Goal: Obtain resource: Obtain resource

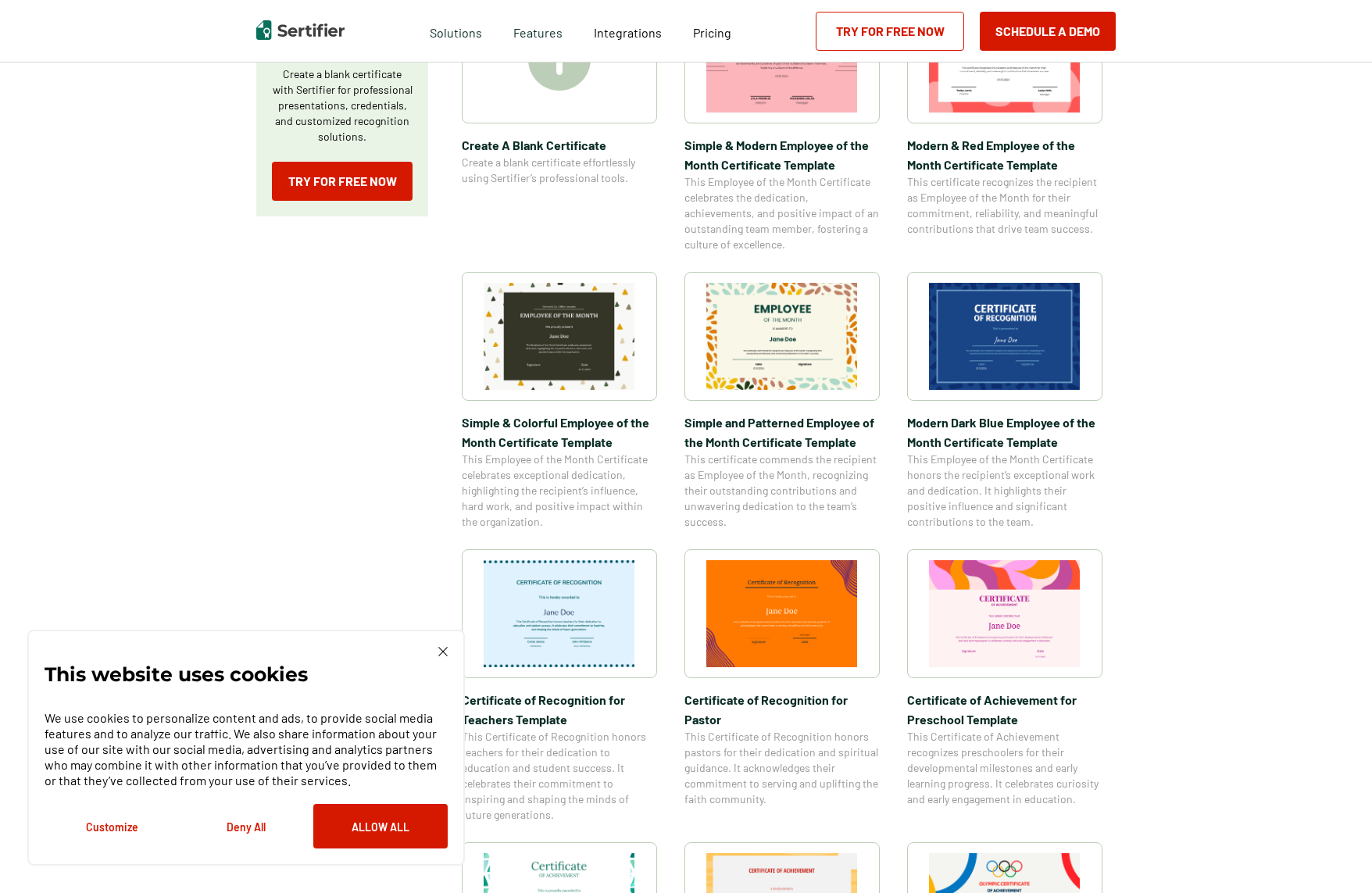
scroll to position [417, 0]
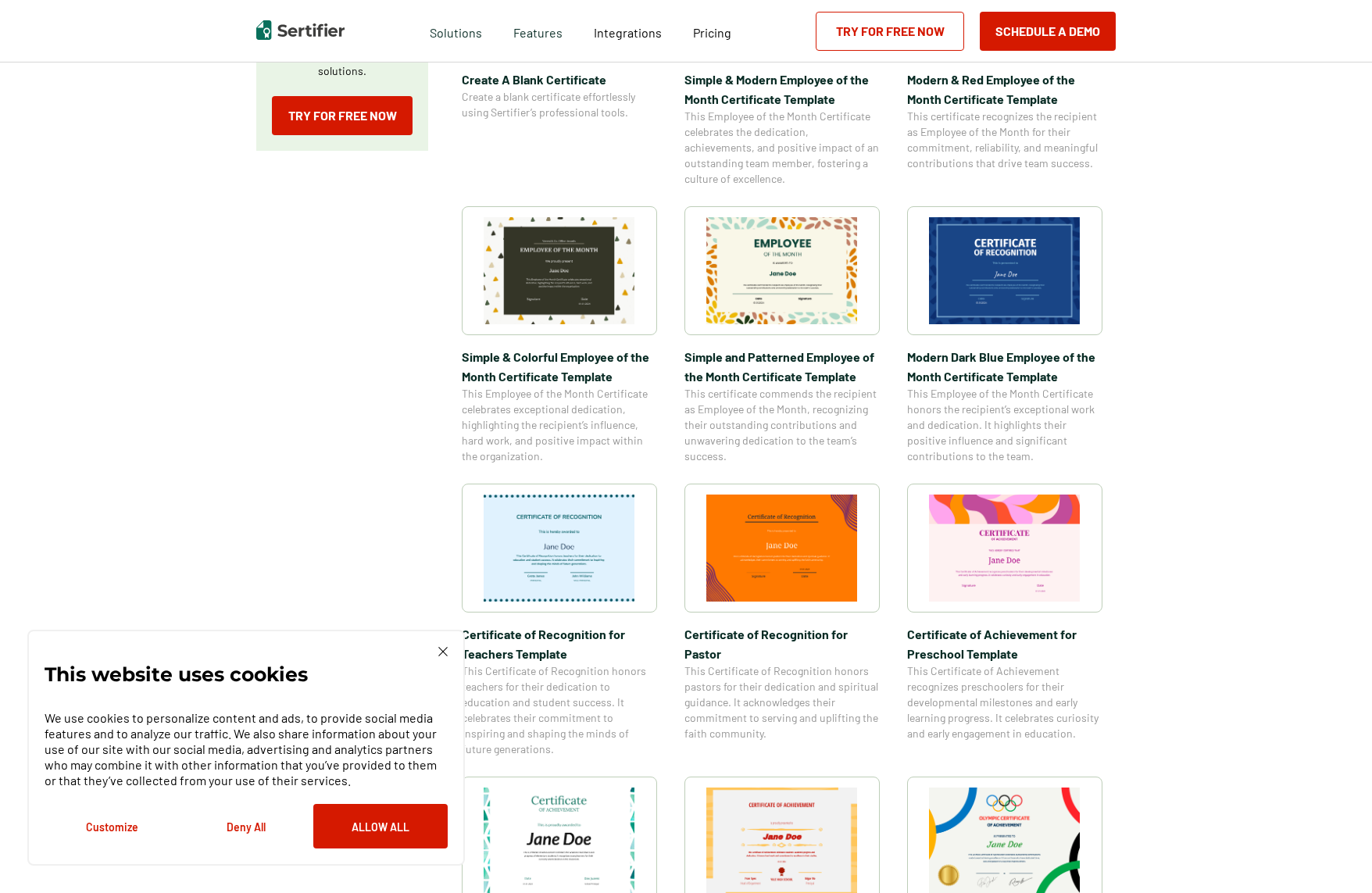
click at [445, 648] on img at bounding box center [443, 651] width 9 height 9
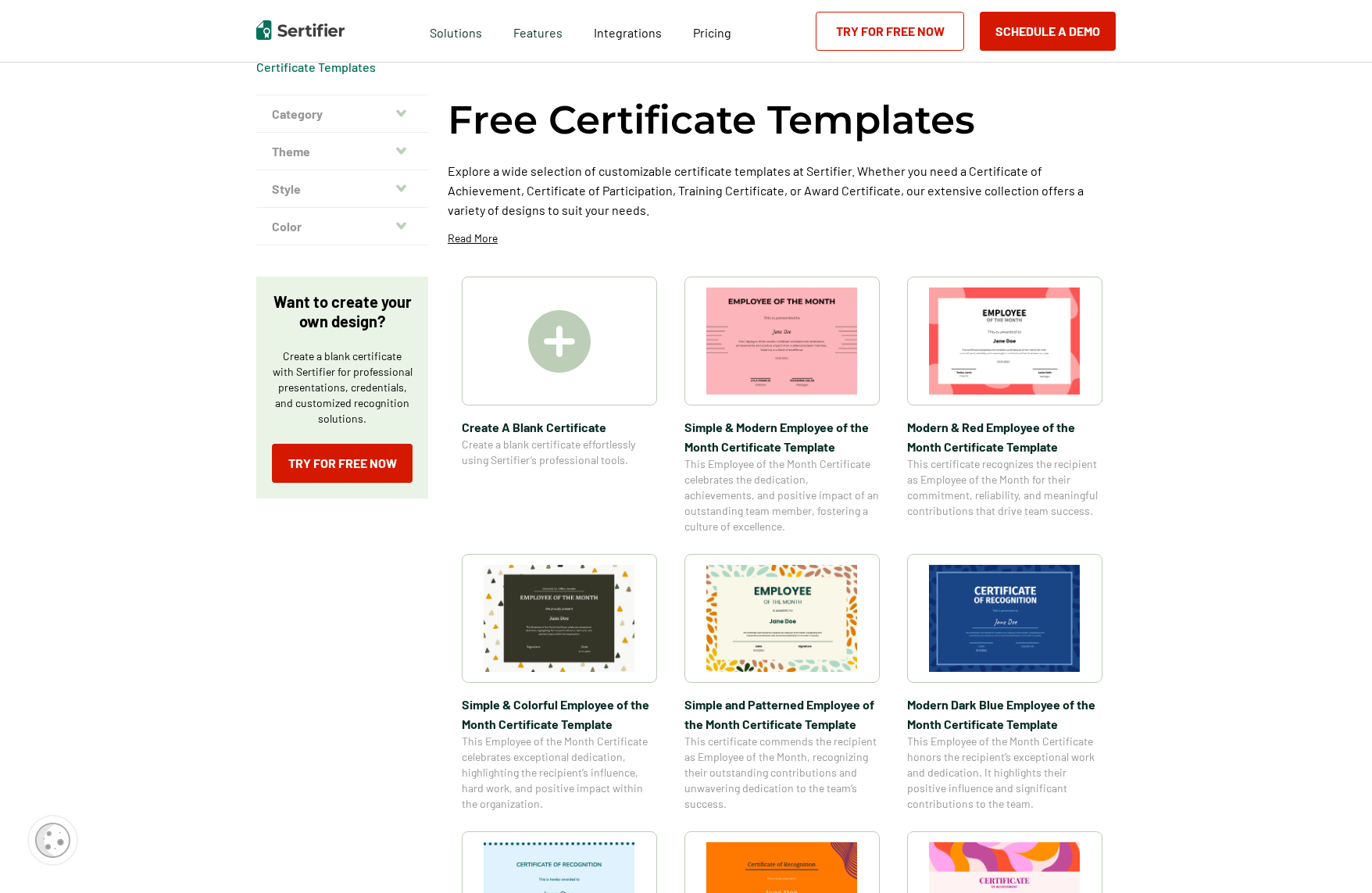
scroll to position [20, 0]
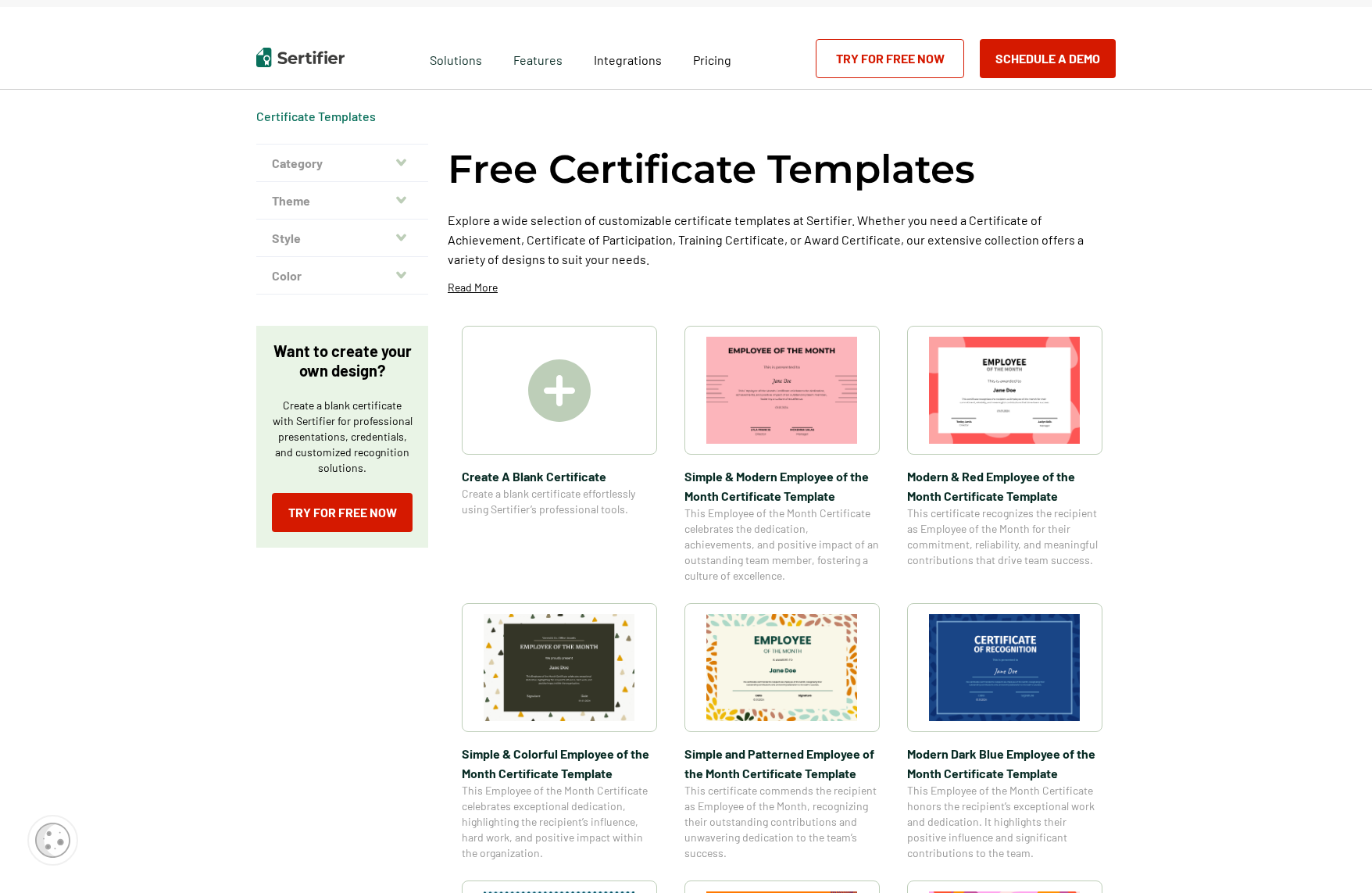
click at [302, 204] on button "Theme" at bounding box center [341, 201] width 172 height 38
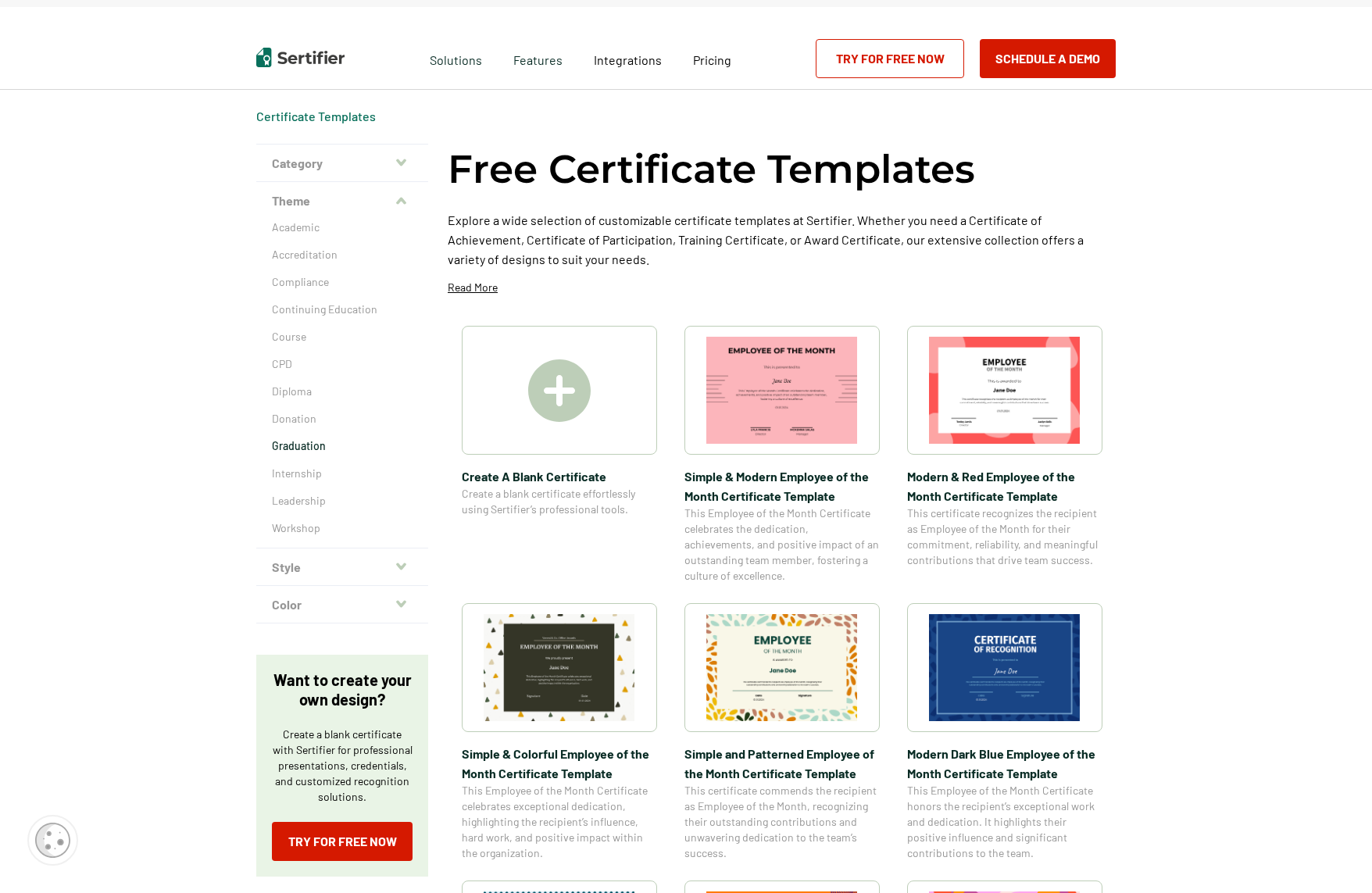
click at [296, 445] on p "Graduation" at bounding box center [341, 446] width 140 height 16
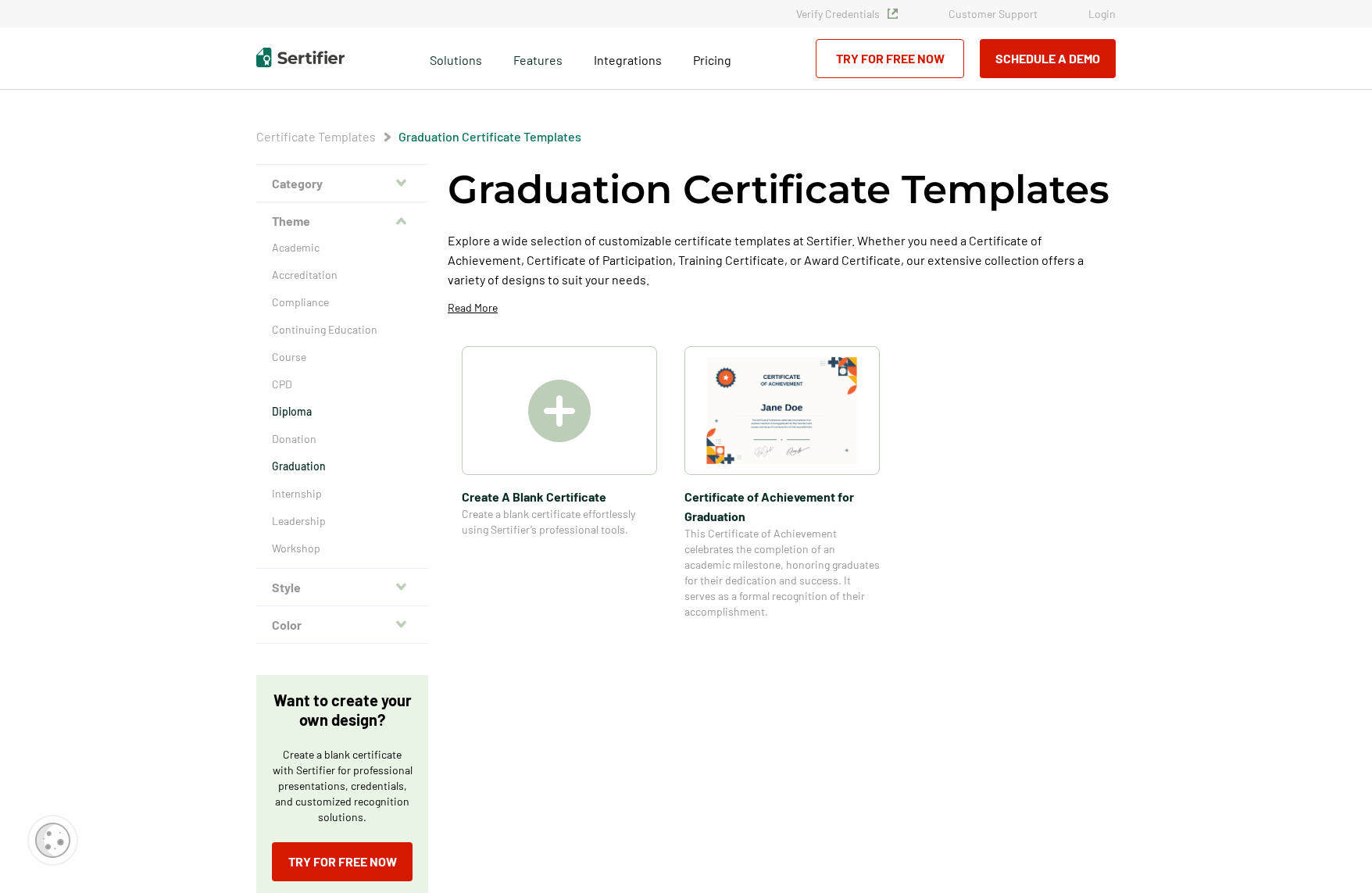
click at [293, 413] on p "Diploma" at bounding box center [341, 411] width 140 height 16
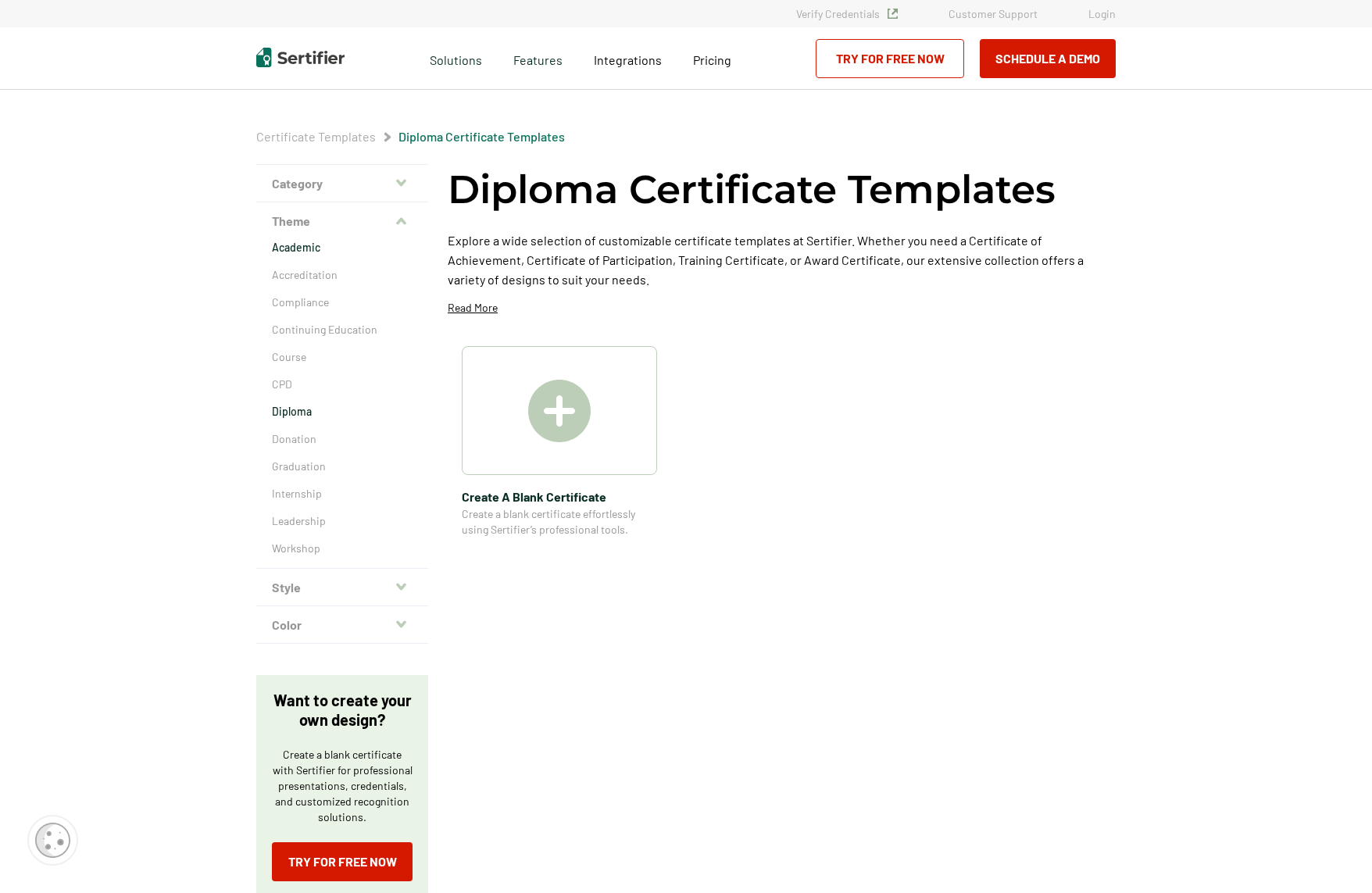
click at [298, 249] on p "Academic" at bounding box center [341, 248] width 140 height 16
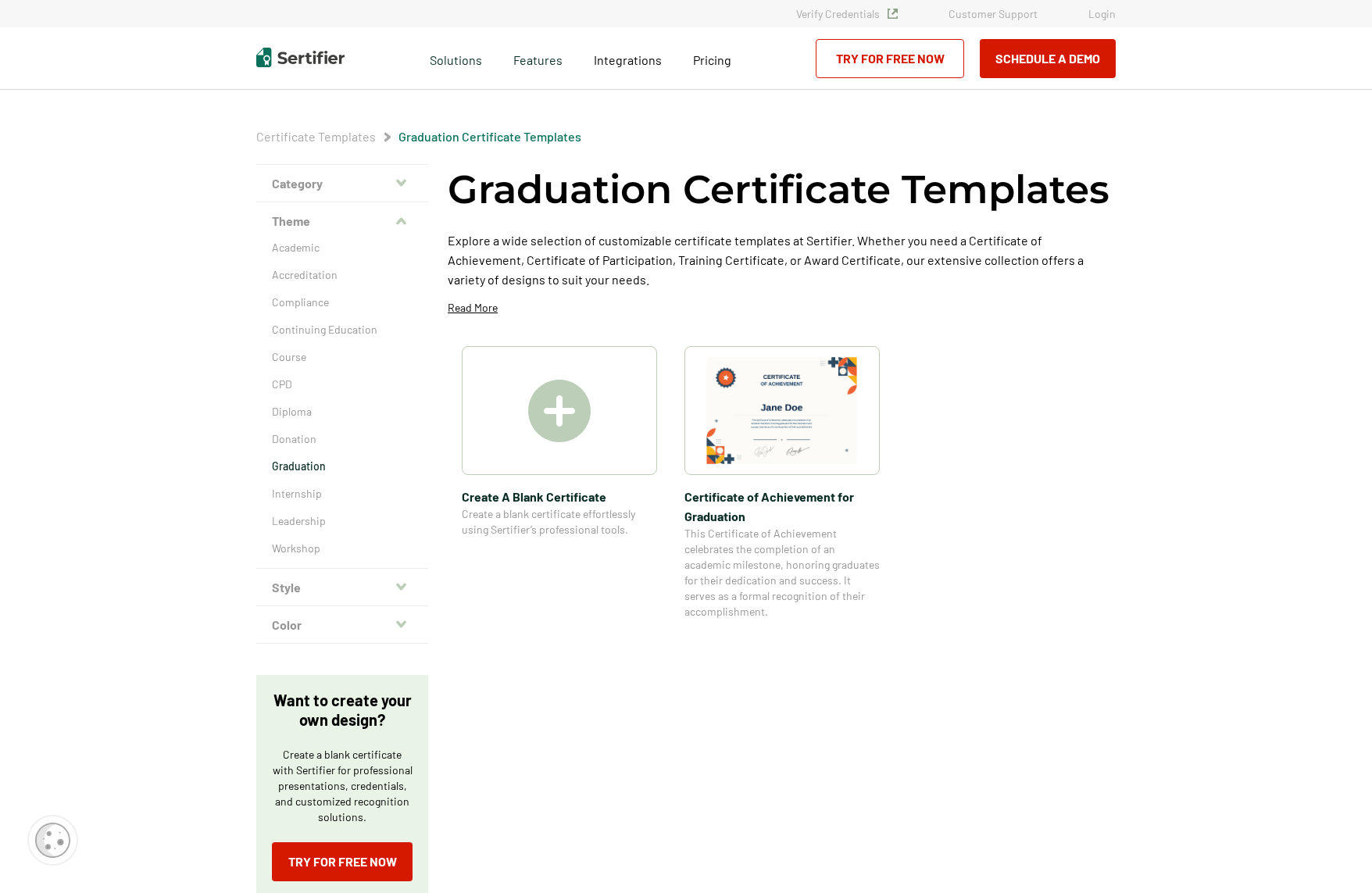
scroll to position [20, 0]
